Goal: Information Seeking & Learning: Learn about a topic

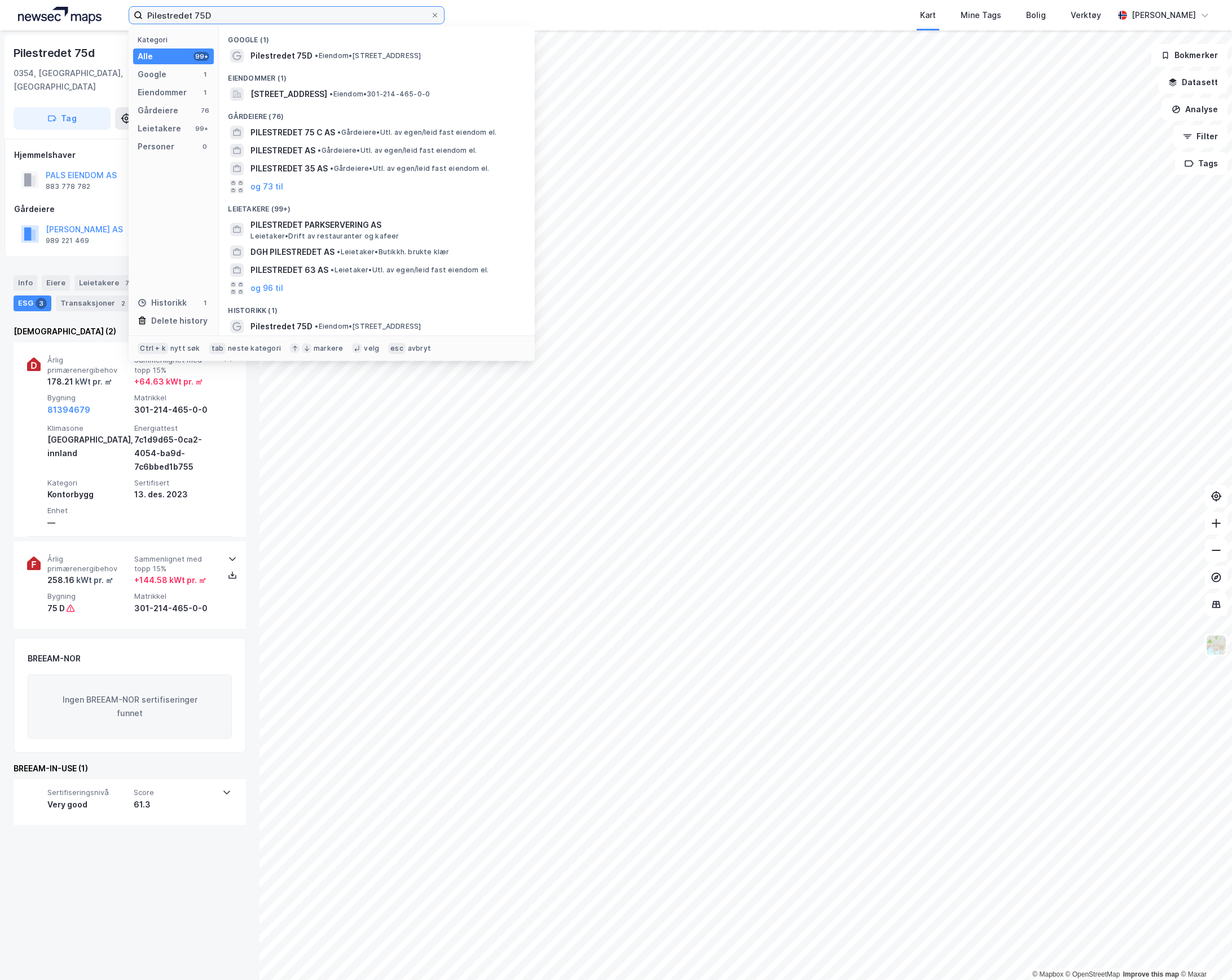
drag, startPoint x: 222, startPoint y: 12, endPoint x: -69, endPoint y: 50, distance: 293.5
click at [0, 50] on html "Pilestredet 75D Kategori Alle 99+ Google 1 Eiendommer 1 Gårdeiere 76 Leietakere…" at bounding box center [616, 490] width 1232 height 980
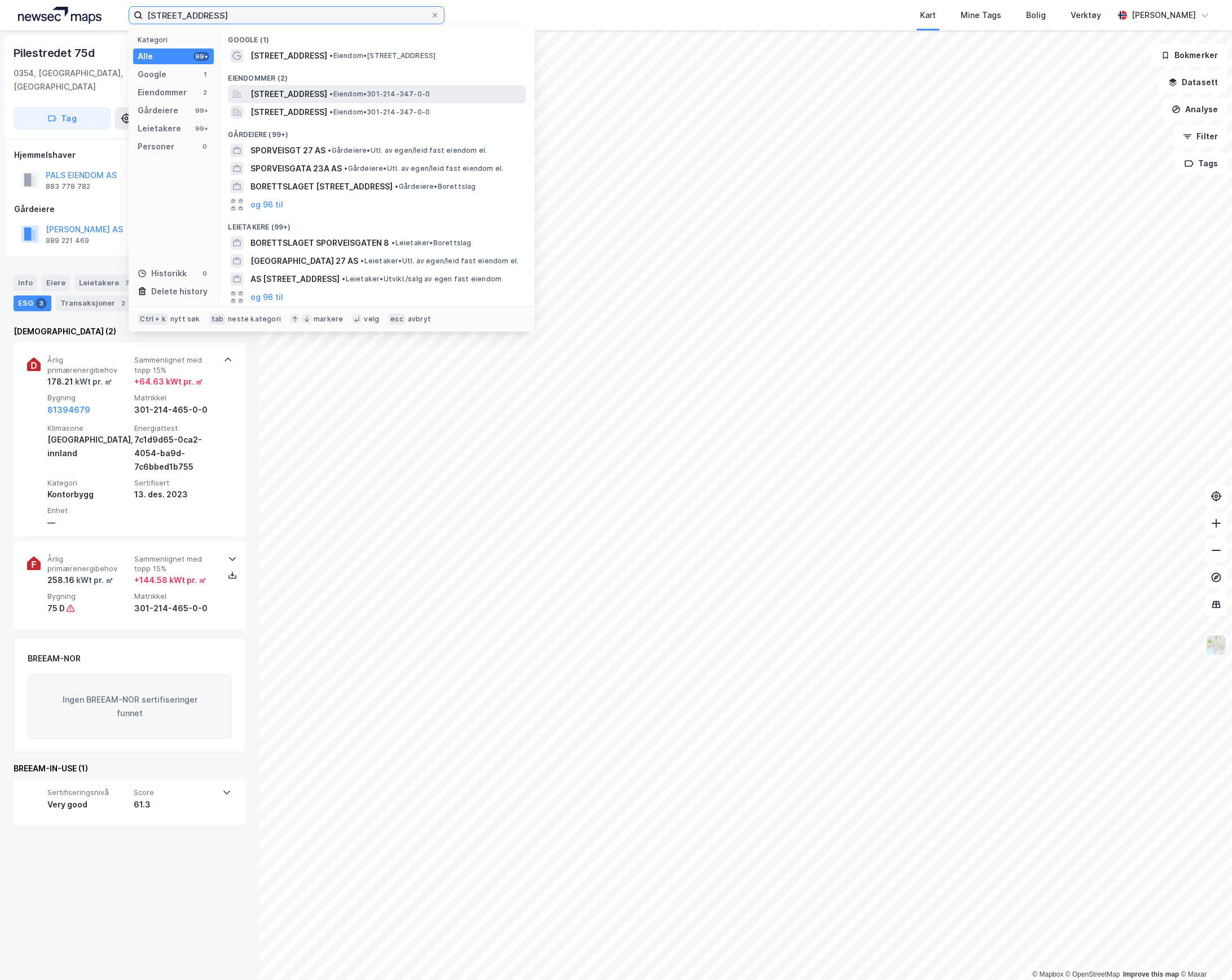
type input "[STREET_ADDRESS]"
click at [325, 91] on span "[STREET_ADDRESS]" at bounding box center [289, 94] width 77 height 13
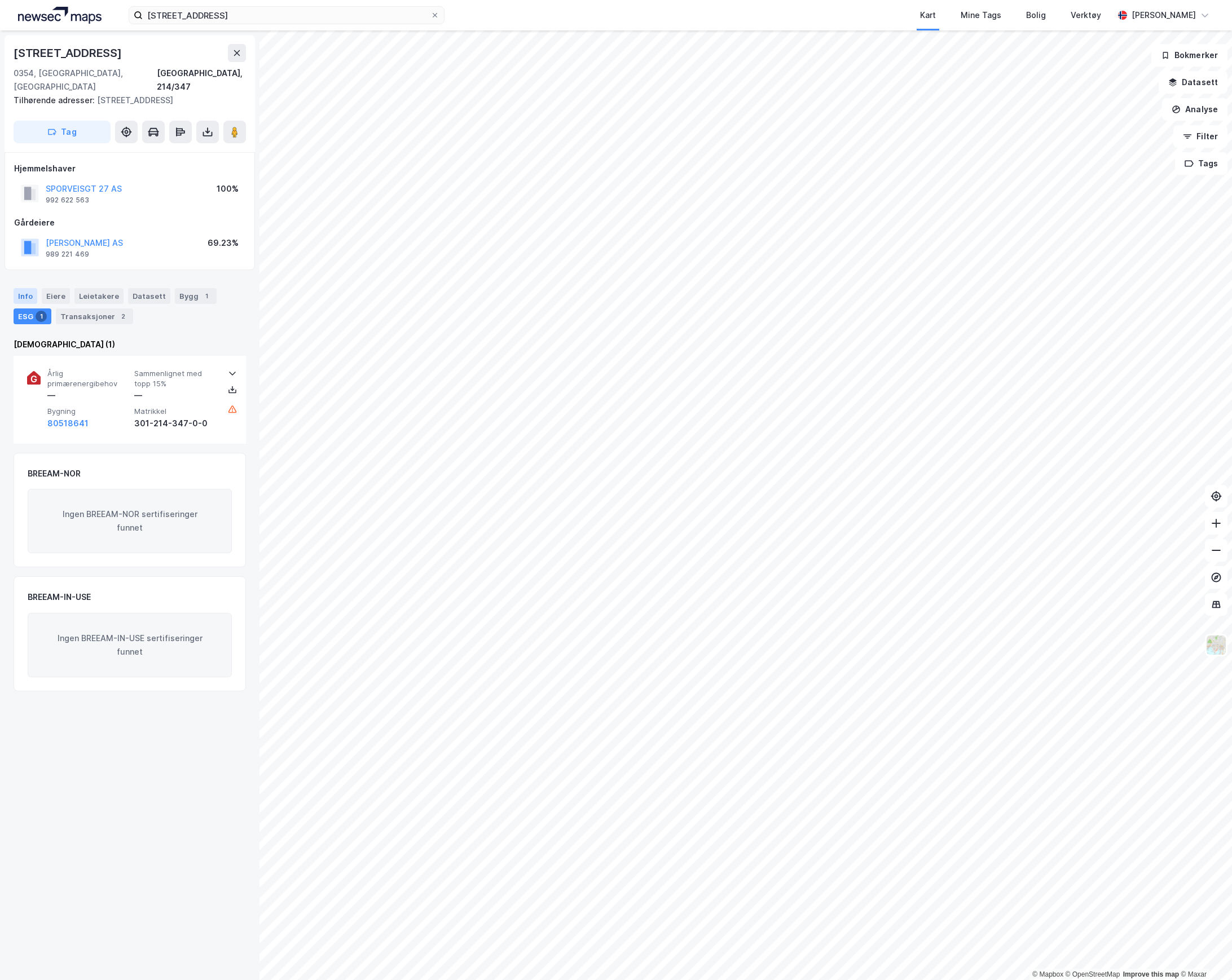
click at [23, 288] on div "Info" at bounding box center [25, 296] width 23 height 16
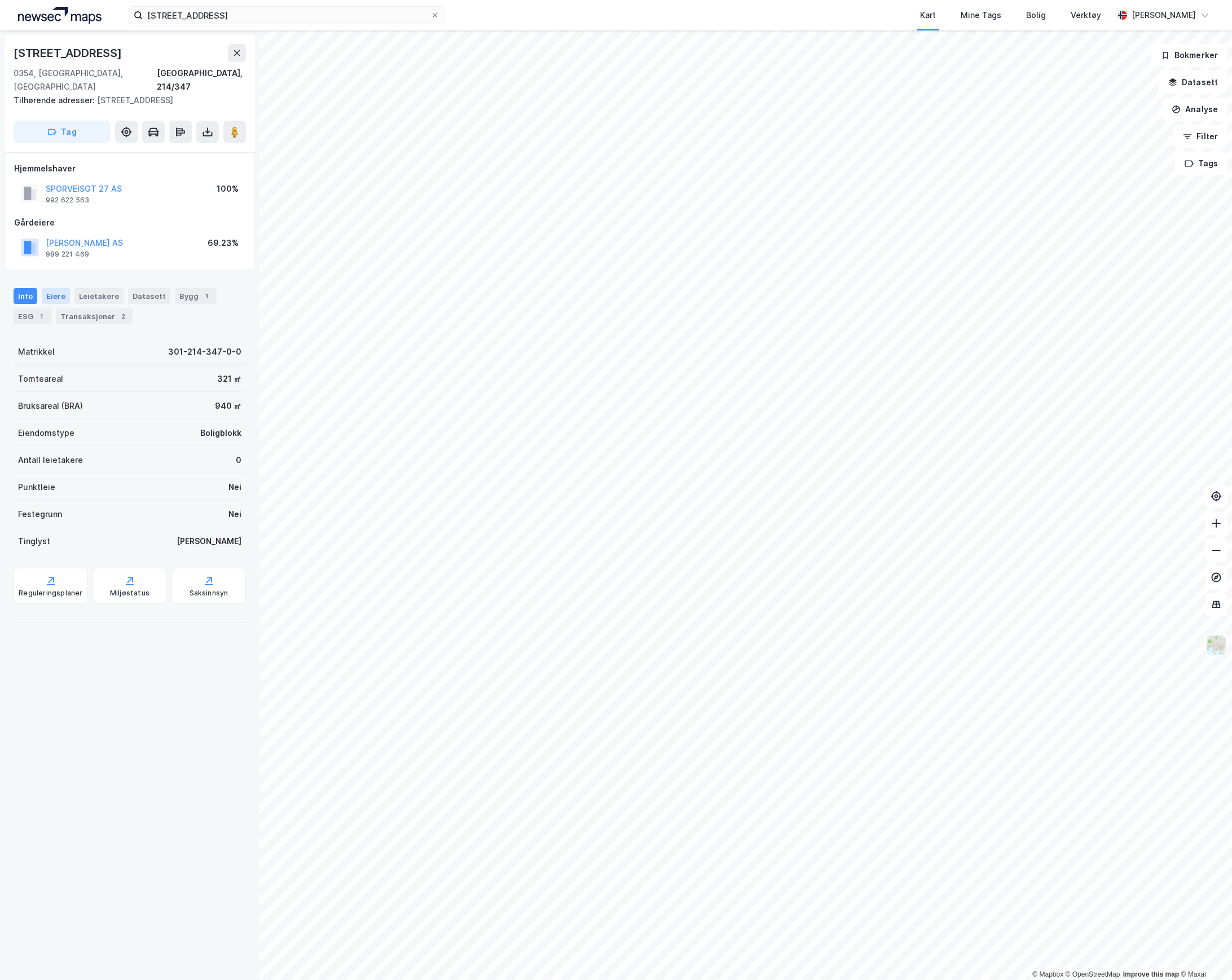
click at [50, 288] on div "Eiere" at bounding box center [56, 296] width 28 height 16
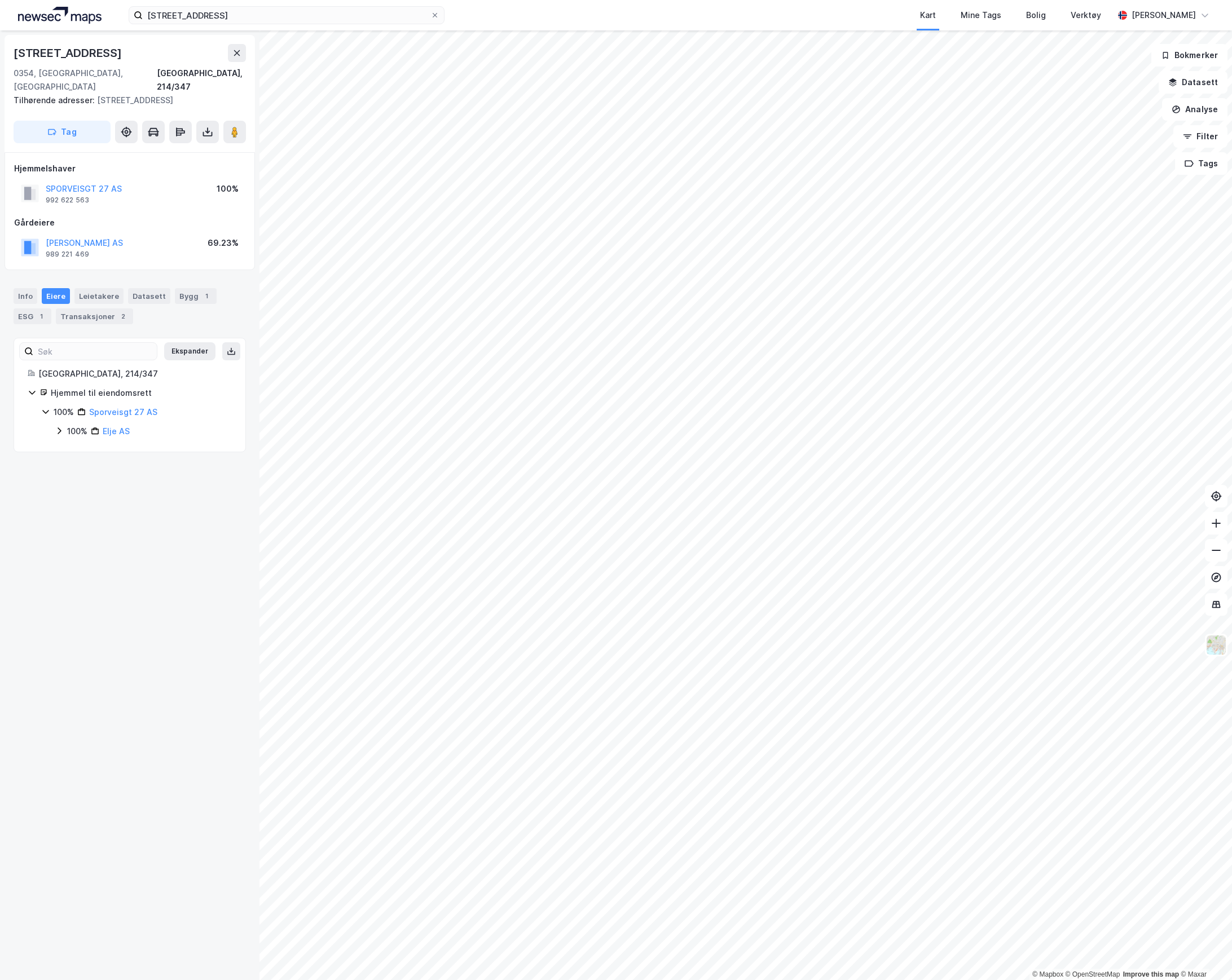
click at [43, 407] on icon at bounding box center [45, 411] width 9 height 9
click at [57, 426] on icon at bounding box center [59, 431] width 9 height 9
click at [0, 0] on button "SPORVEISGT 27 AS" at bounding box center [0, 0] width 0 height 0
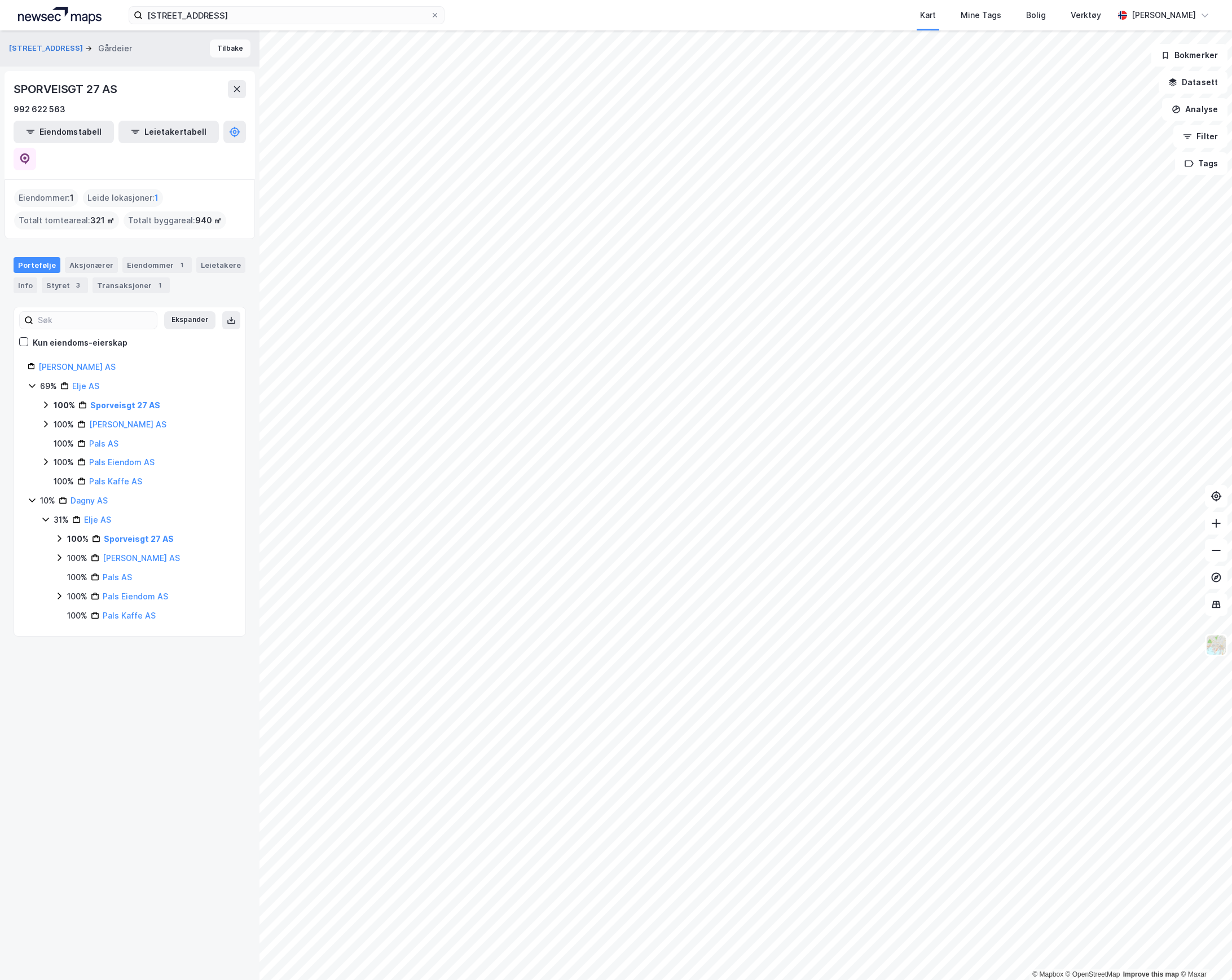
click at [233, 56] on button "Tilbake" at bounding box center [230, 48] width 41 height 18
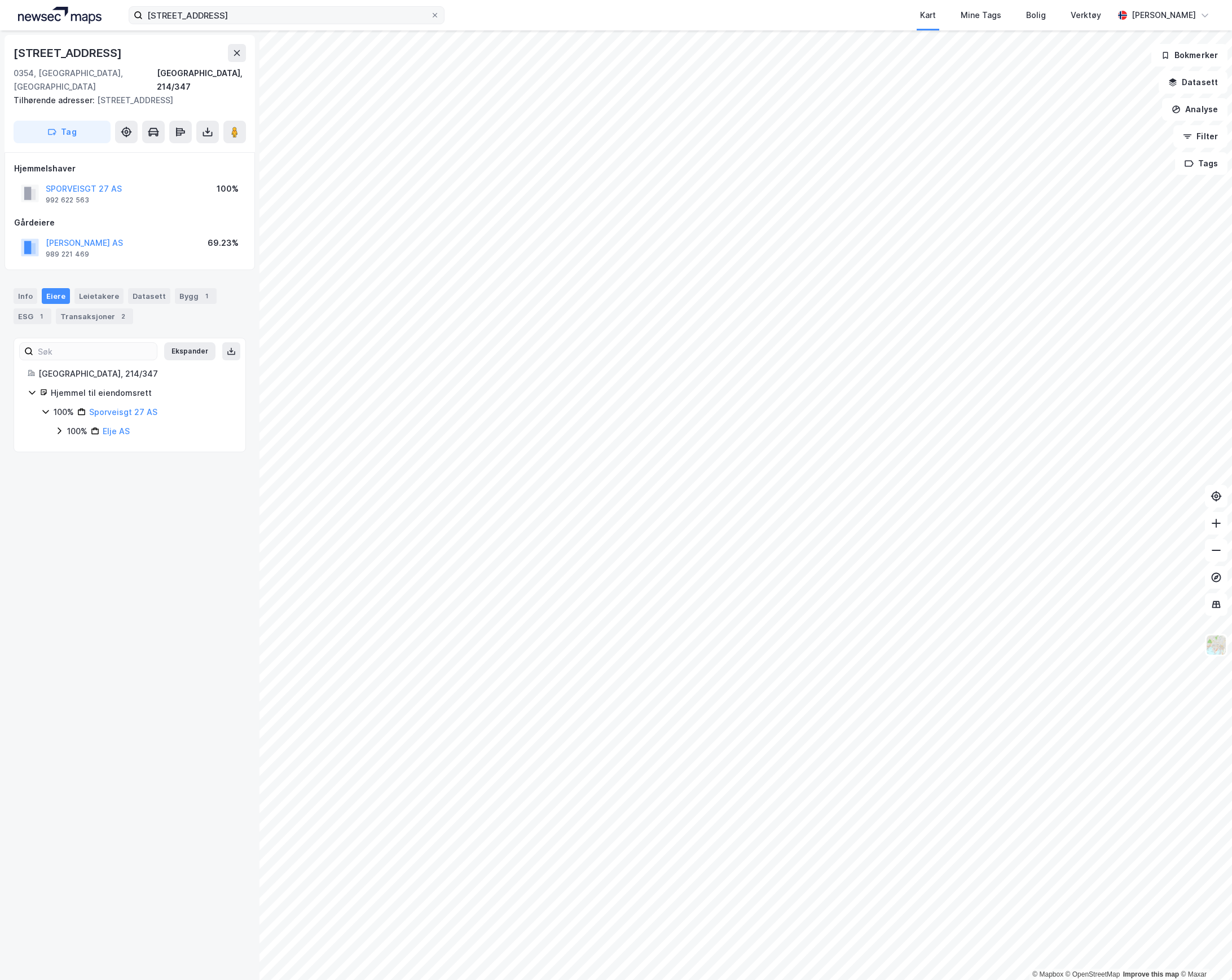
click at [239, 8] on div "sporveisgata 27 Kart Mine Tags Bolig Verktøy [PERSON_NAME]" at bounding box center [616, 15] width 1232 height 30
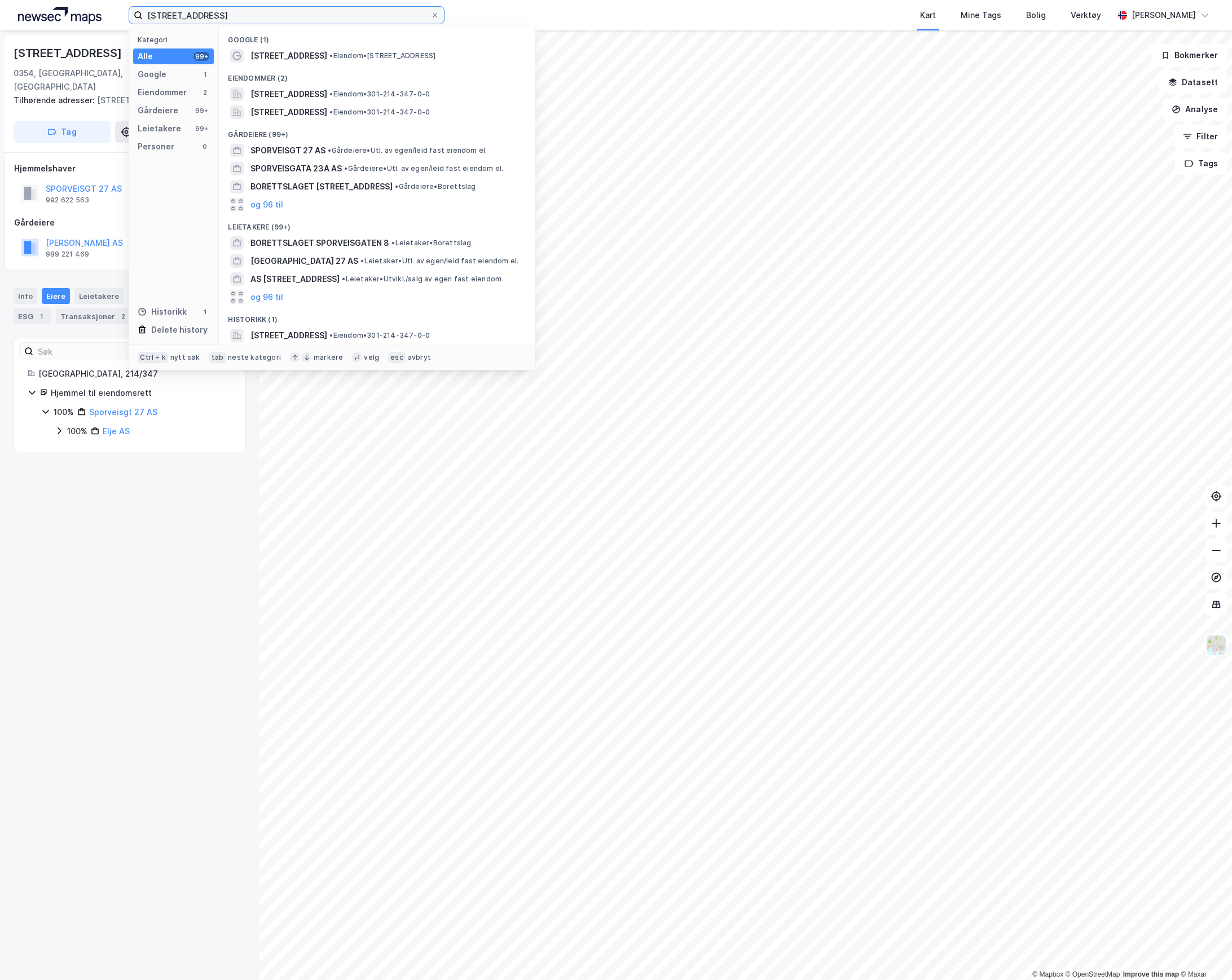
click at [239, 9] on input "[STREET_ADDRESS]" at bounding box center [287, 15] width 288 height 17
click at [302, 108] on span "[STREET_ADDRESS]" at bounding box center [289, 112] width 77 height 13
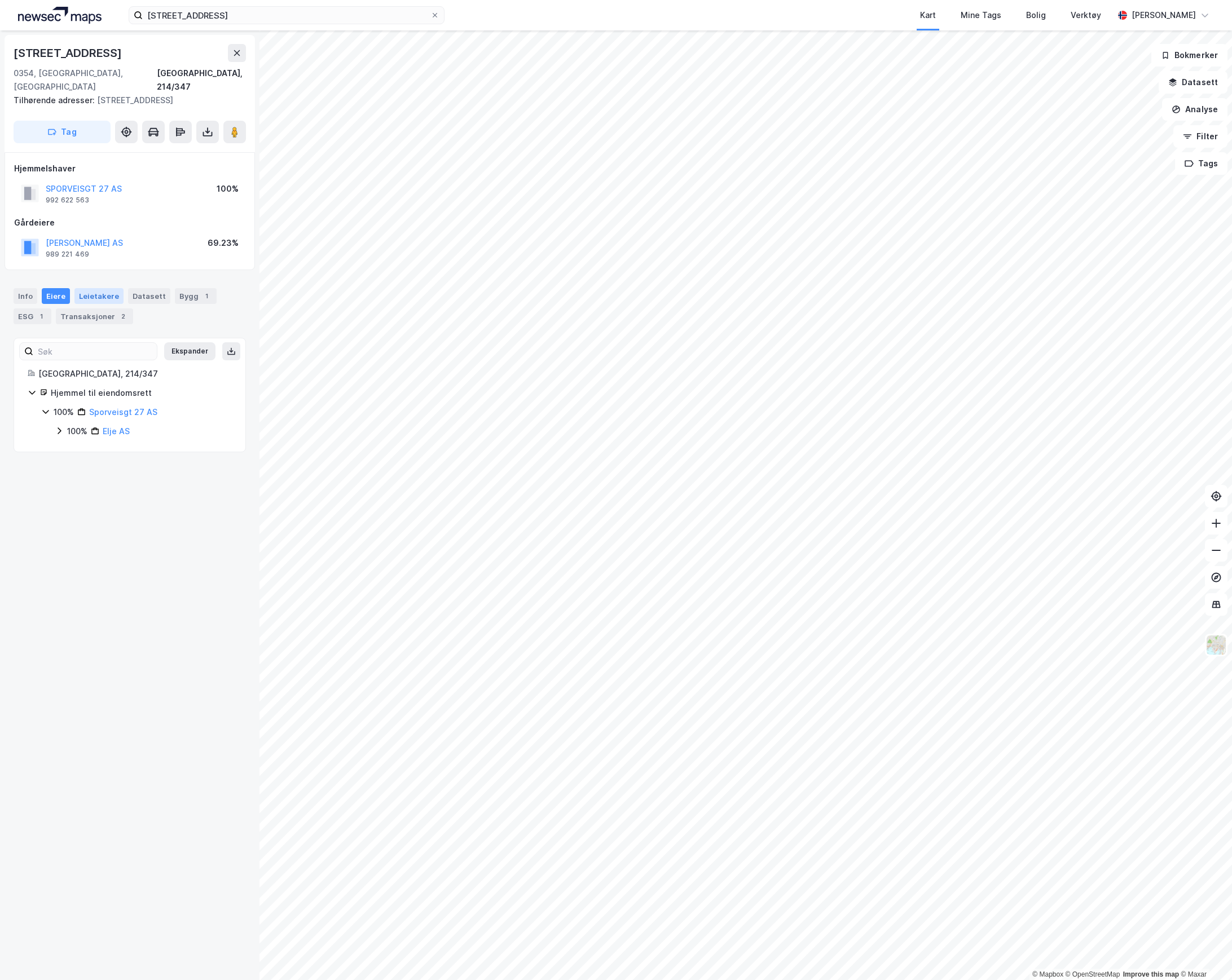
click at [98, 288] on div "Leietakere" at bounding box center [99, 296] width 49 height 16
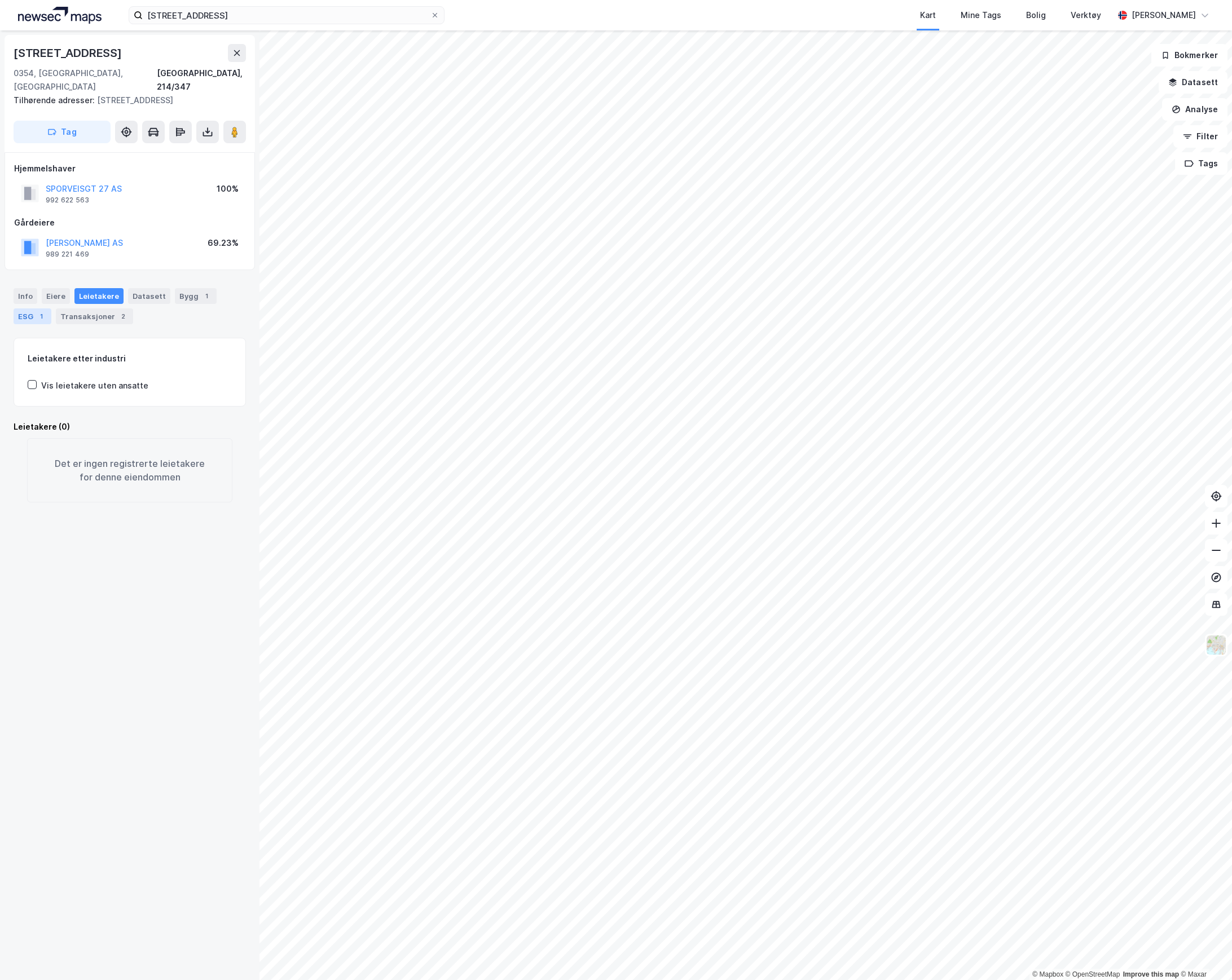
click at [37, 311] on div "1" at bounding box center [40, 316] width 11 height 11
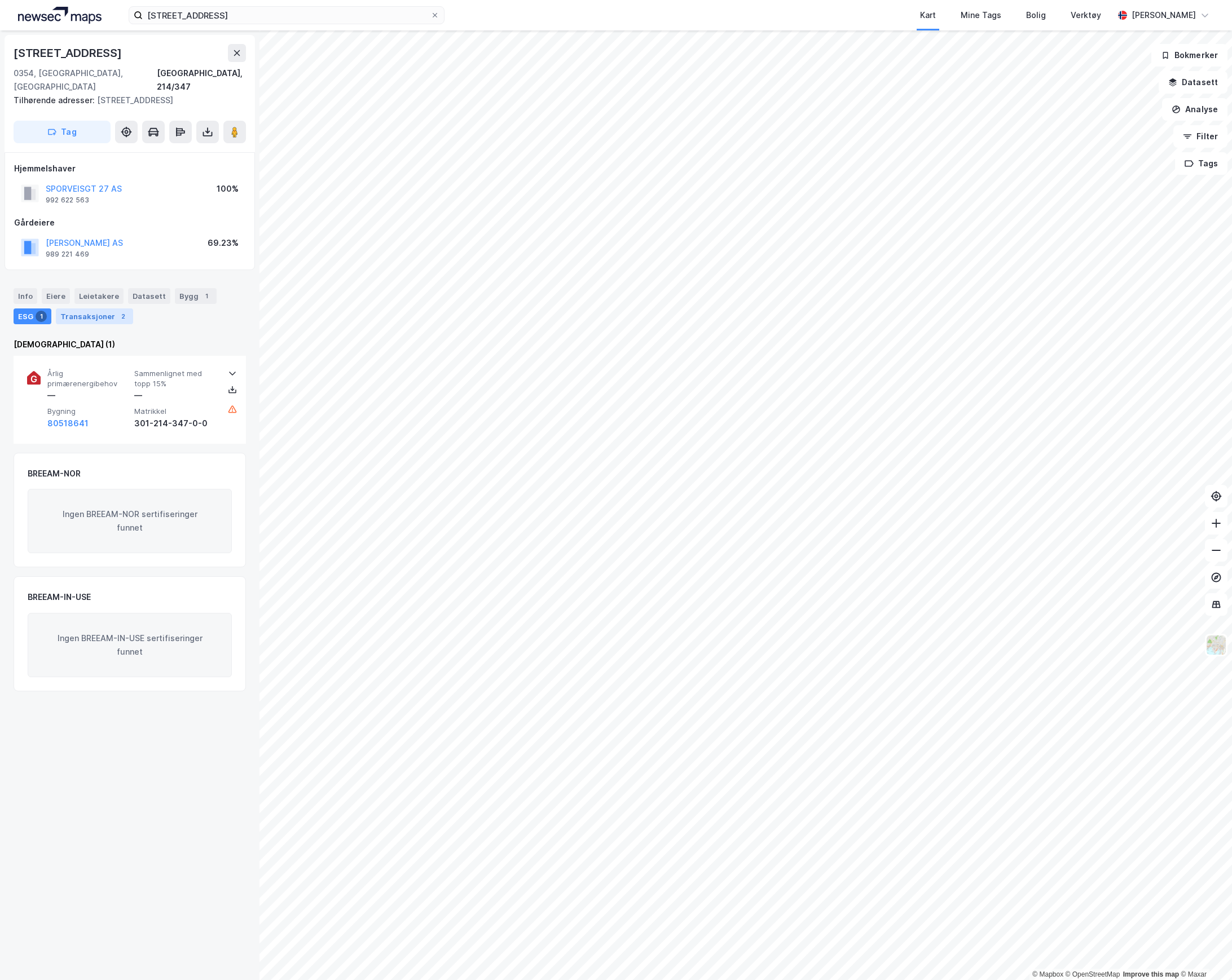
click at [84, 309] on div "Transaksjoner 2" at bounding box center [95, 316] width 77 height 16
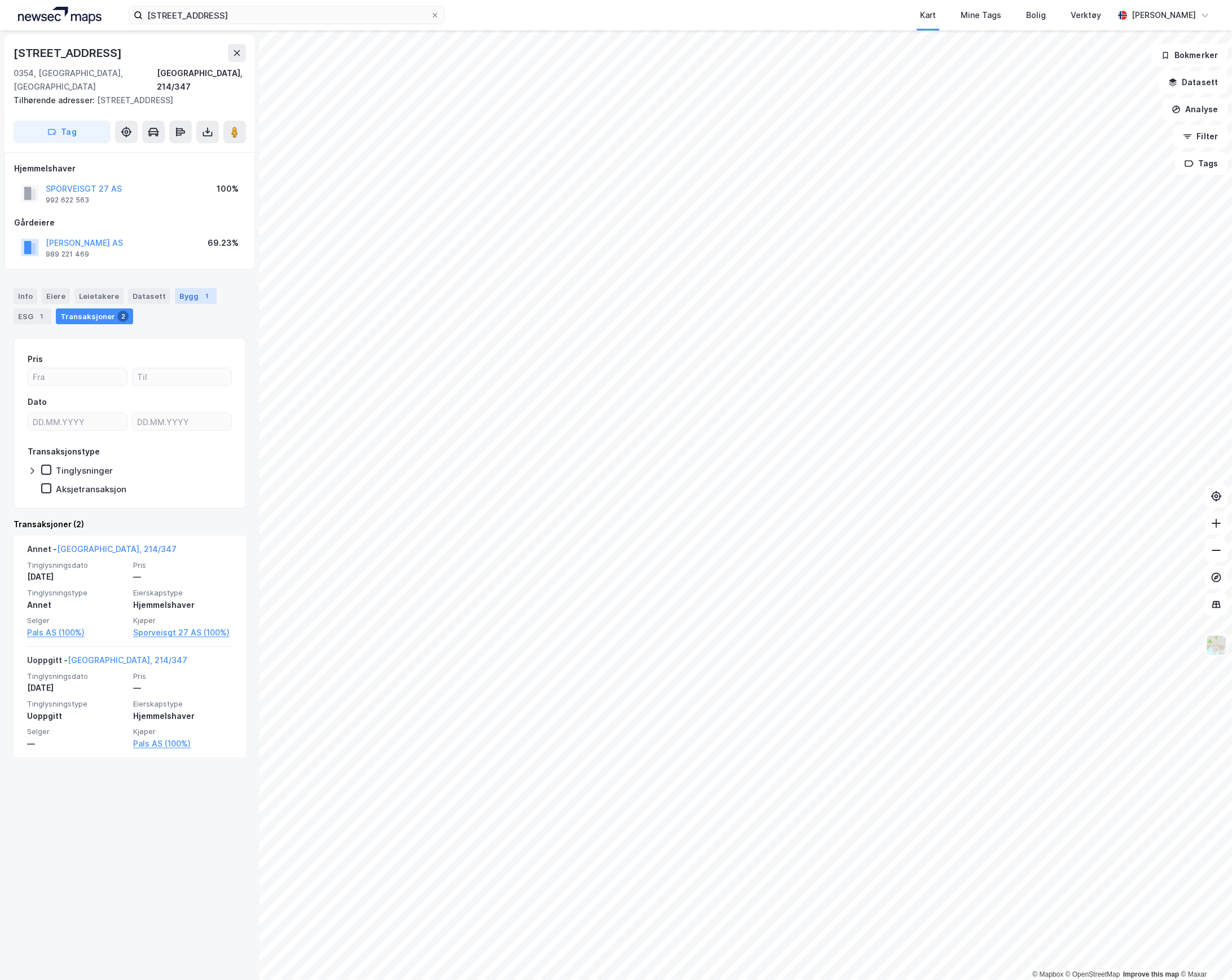
click at [201, 290] on div "1" at bounding box center [206, 295] width 11 height 11
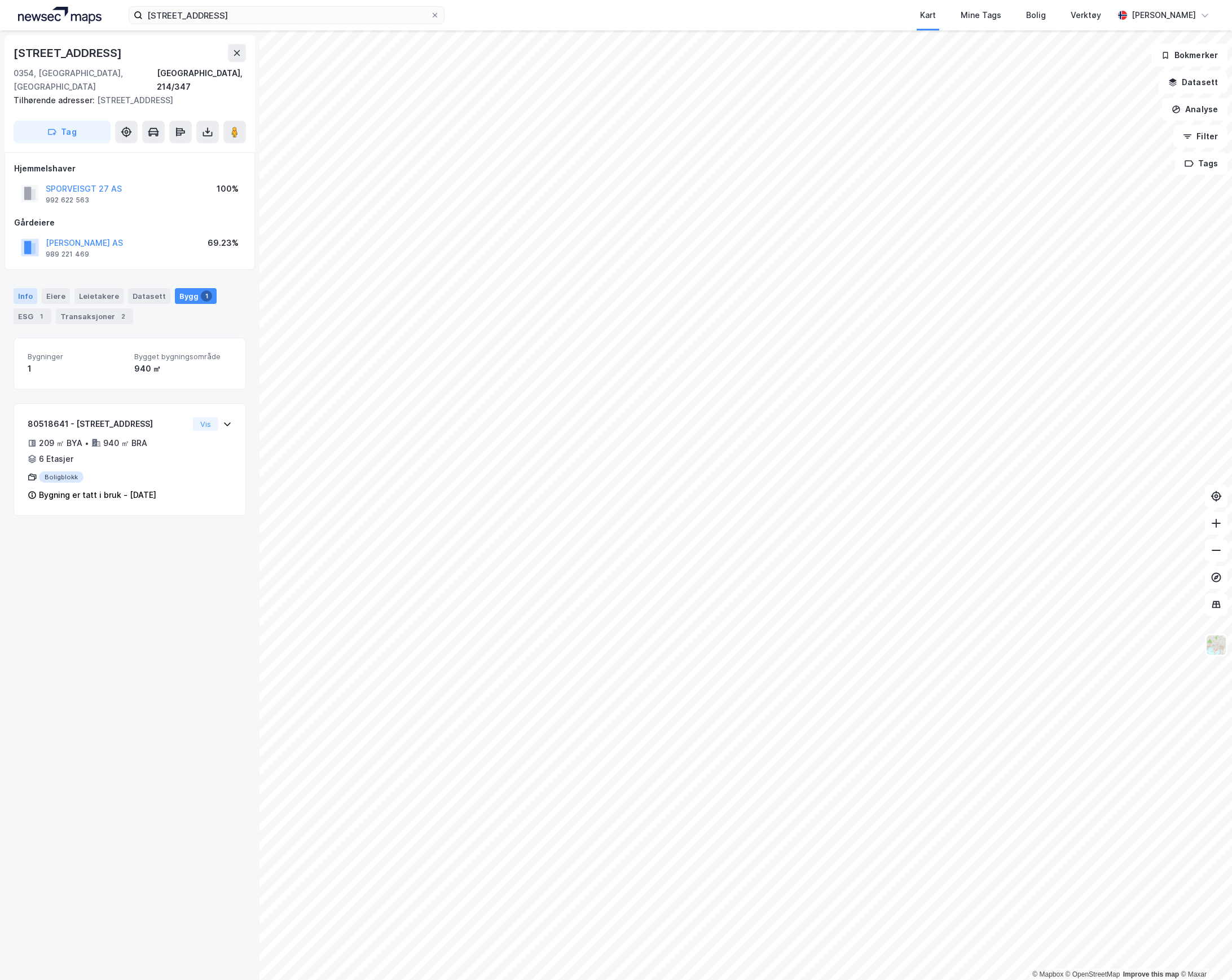
click at [22, 288] on div "Info" at bounding box center [25, 296] width 23 height 16
